Goal: Transaction & Acquisition: Register for event/course

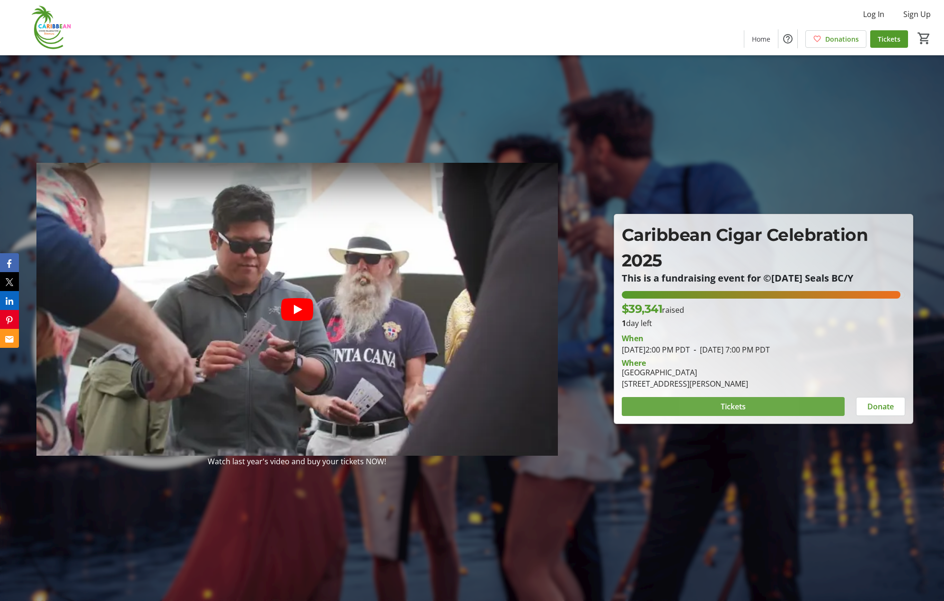
click at [702, 412] on span at bounding box center [733, 406] width 223 height 23
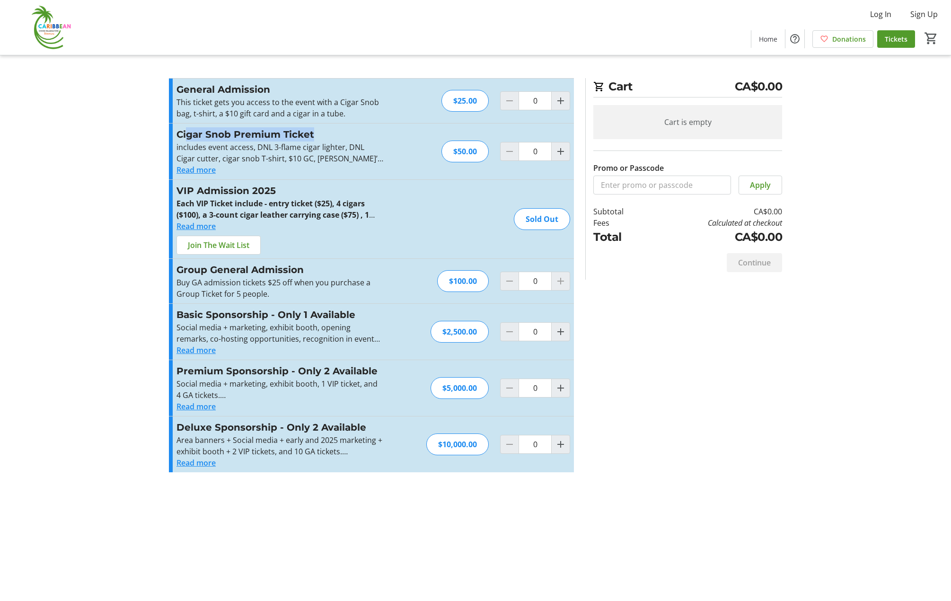
drag, startPoint x: 187, startPoint y: 135, endPoint x: 314, endPoint y: 133, distance: 127.3
click at [314, 133] on h3 "Cigar Snob Premium Ticket" at bounding box center [279, 134] width 207 height 14
click at [208, 171] on button "Read more" at bounding box center [195, 169] width 39 height 11
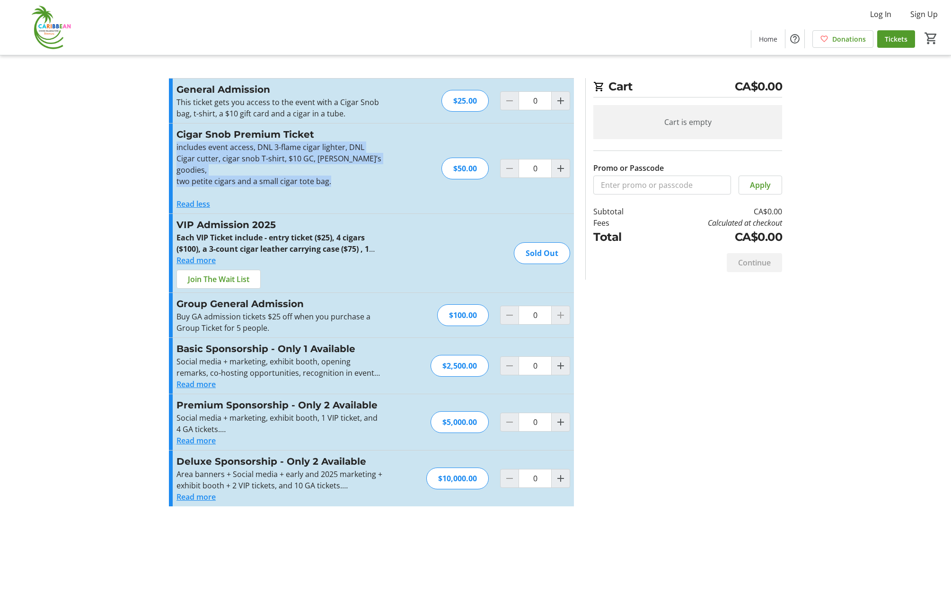
drag, startPoint x: 177, startPoint y: 150, endPoint x: 381, endPoint y: 168, distance: 204.3
click at [381, 168] on div "includes event access, DNL 3-flame cigar lighter, DNL Cigar cutter, cigar snob …" at bounding box center [279, 169] width 207 height 57
click at [194, 150] on p "includes event access, DNL 3-flame cigar lighter, DNL Cigar cutter, cigar snob …" at bounding box center [279, 158] width 207 height 34
drag, startPoint x: 177, startPoint y: 170, endPoint x: 338, endPoint y: 172, distance: 160.9
click at [338, 176] on p "two petite cigars and a small cigar tote bag." at bounding box center [279, 181] width 207 height 11
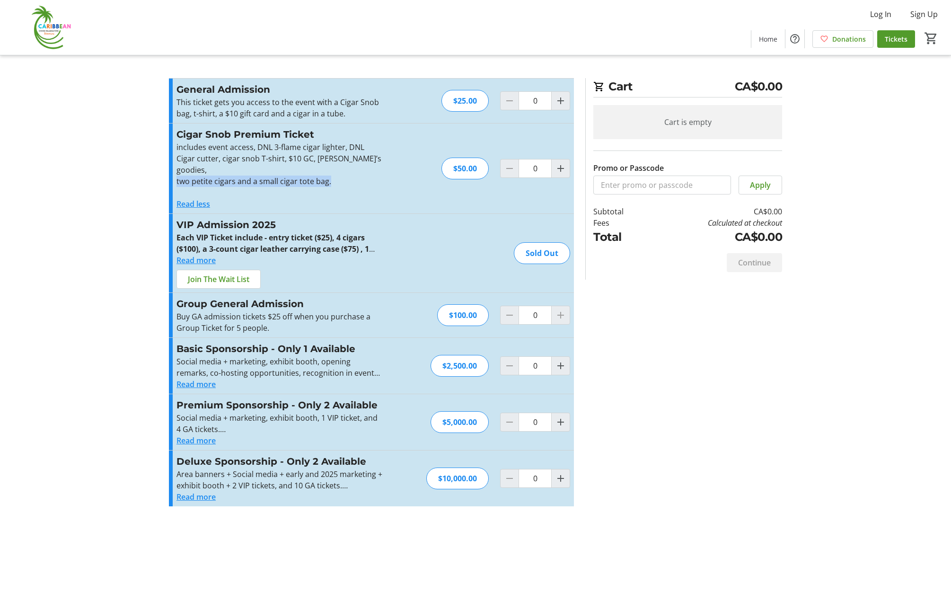
click at [344, 176] on p "two petite cigars and a small cigar tote bag." at bounding box center [279, 181] width 207 height 11
drag, startPoint x: 335, startPoint y: 173, endPoint x: 176, endPoint y: 146, distance: 161.2
click at [176, 146] on div "Cigar Snob Premium Ticket includes event access, DNL 3-flame cigar lighter, DNL…" at bounding box center [371, 169] width 405 height 90
click at [256, 148] on p "includes event access, DNL 3-flame cigar lighter, DNL Cigar cutter, cigar snob …" at bounding box center [279, 158] width 207 height 34
drag, startPoint x: 256, startPoint y: 148, endPoint x: 350, endPoint y: 165, distance: 95.2
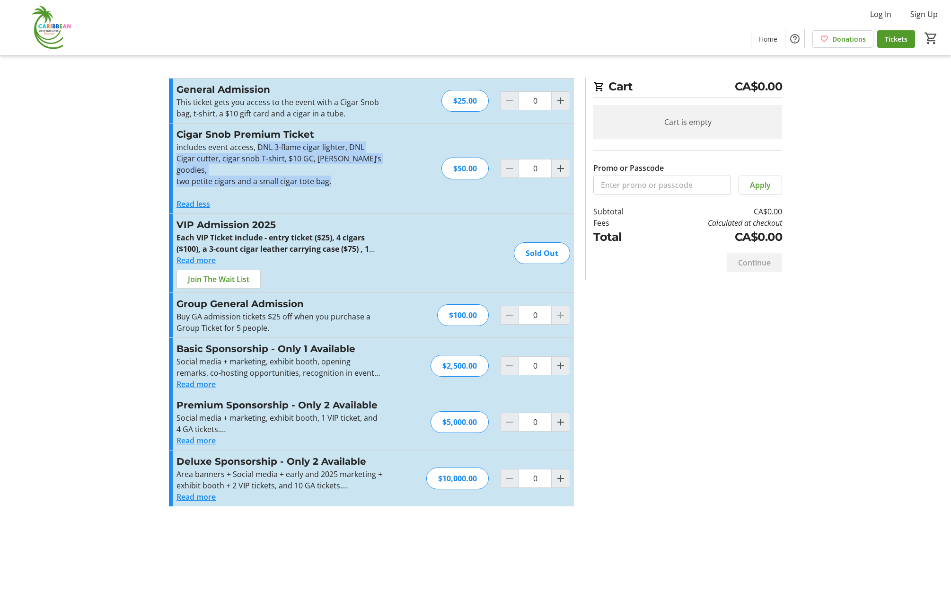
click at [350, 165] on div "includes event access, DNL 3-flame cigar lighter, DNL Cigar cutter, cigar snob …" at bounding box center [279, 169] width 207 height 57
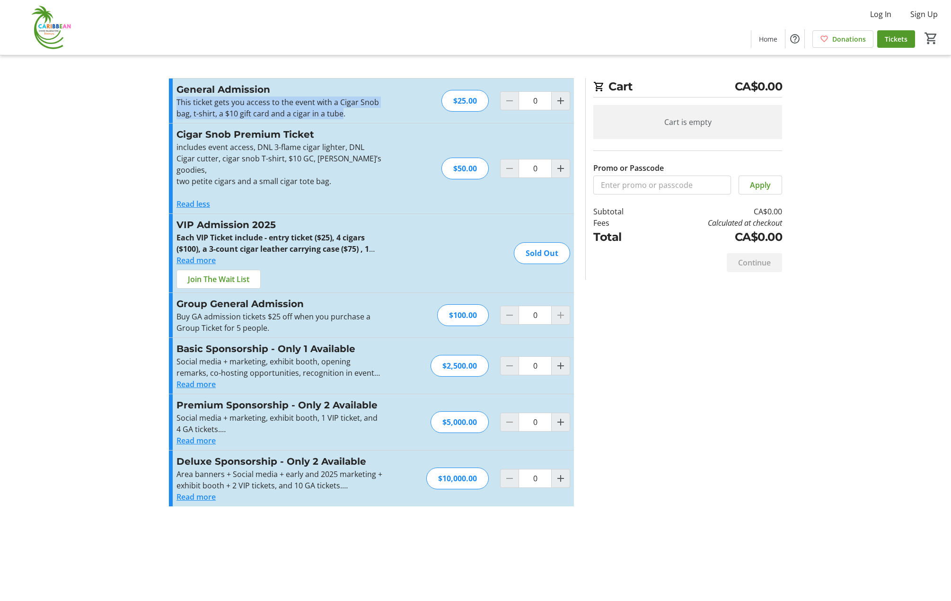
drag, startPoint x: 342, startPoint y: 115, endPoint x: 175, endPoint y: 104, distance: 167.9
click at [175, 104] on div "General Admission This ticket gets you access to the event with a Cigar Snob ba…" at bounding box center [371, 101] width 405 height 44
click at [189, 255] on button "Read more" at bounding box center [195, 260] width 39 height 11
